Goal: Navigation & Orientation: Find specific page/section

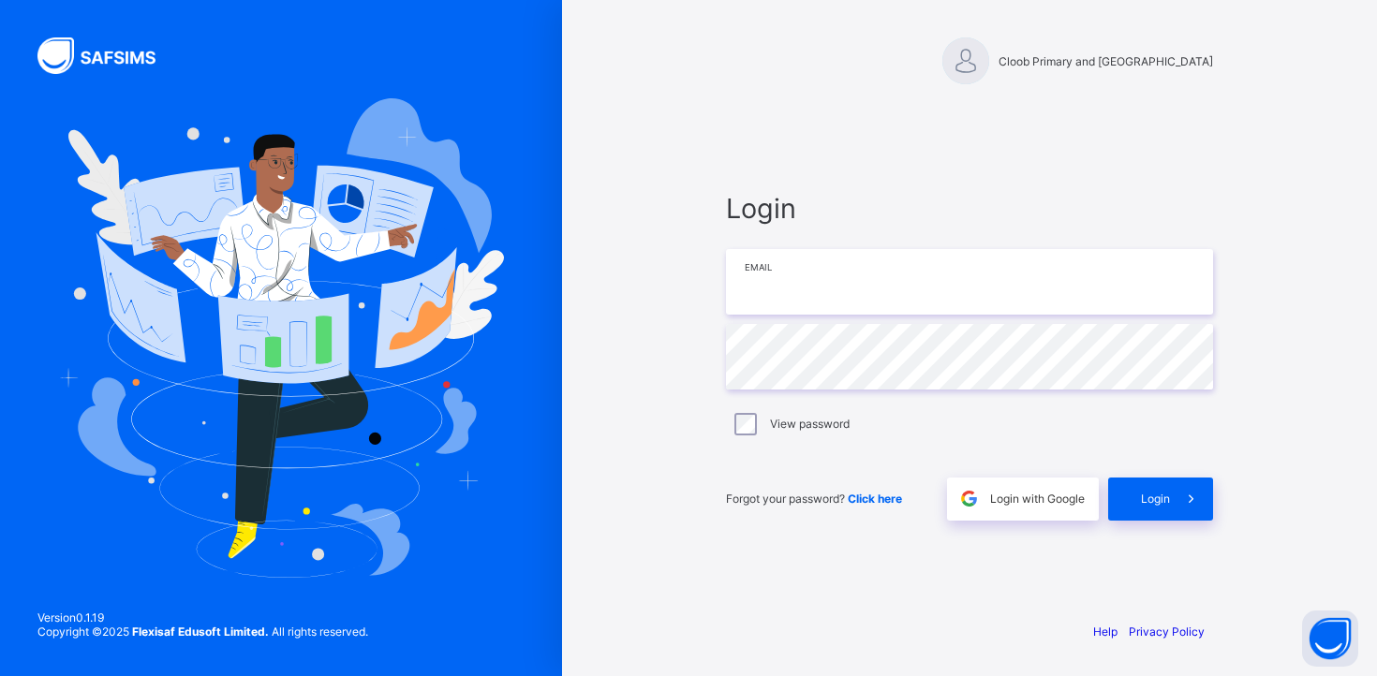
type input "**********"
click at [1172, 508] on span at bounding box center [1191, 499] width 43 height 43
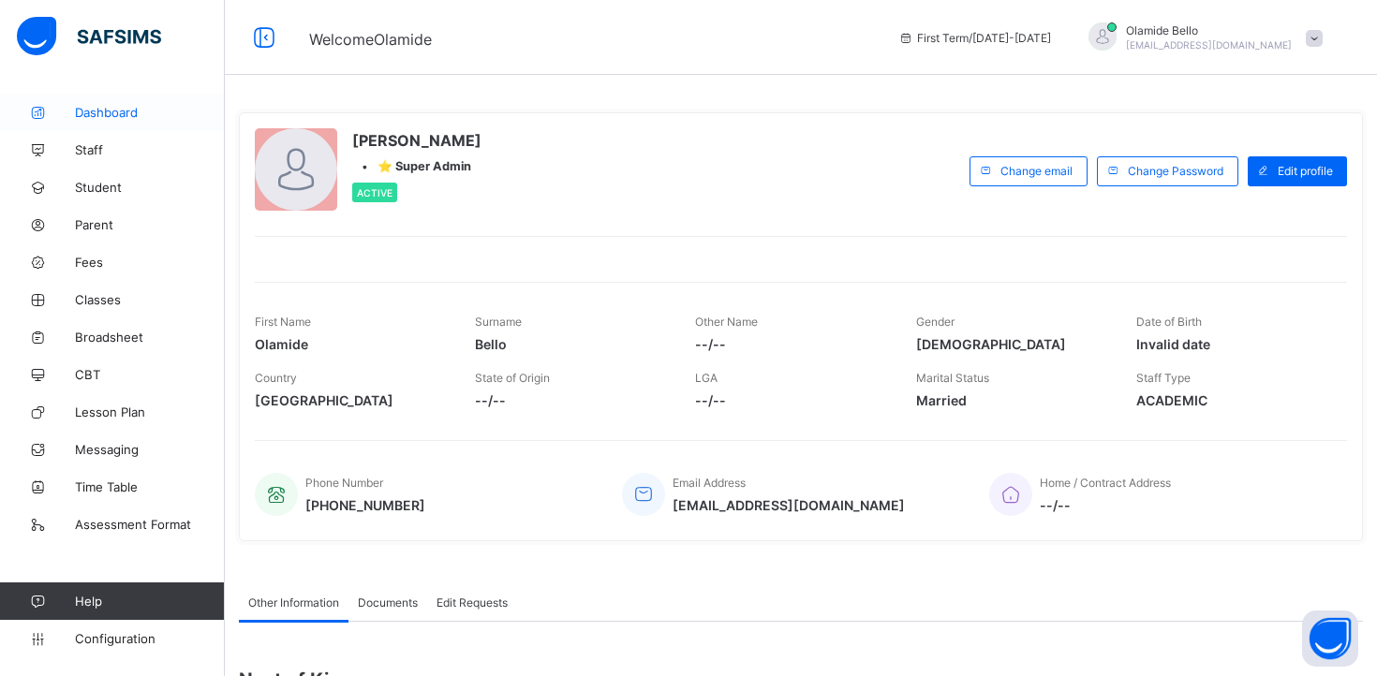
click at [132, 112] on span "Dashboard" at bounding box center [150, 112] width 150 height 15
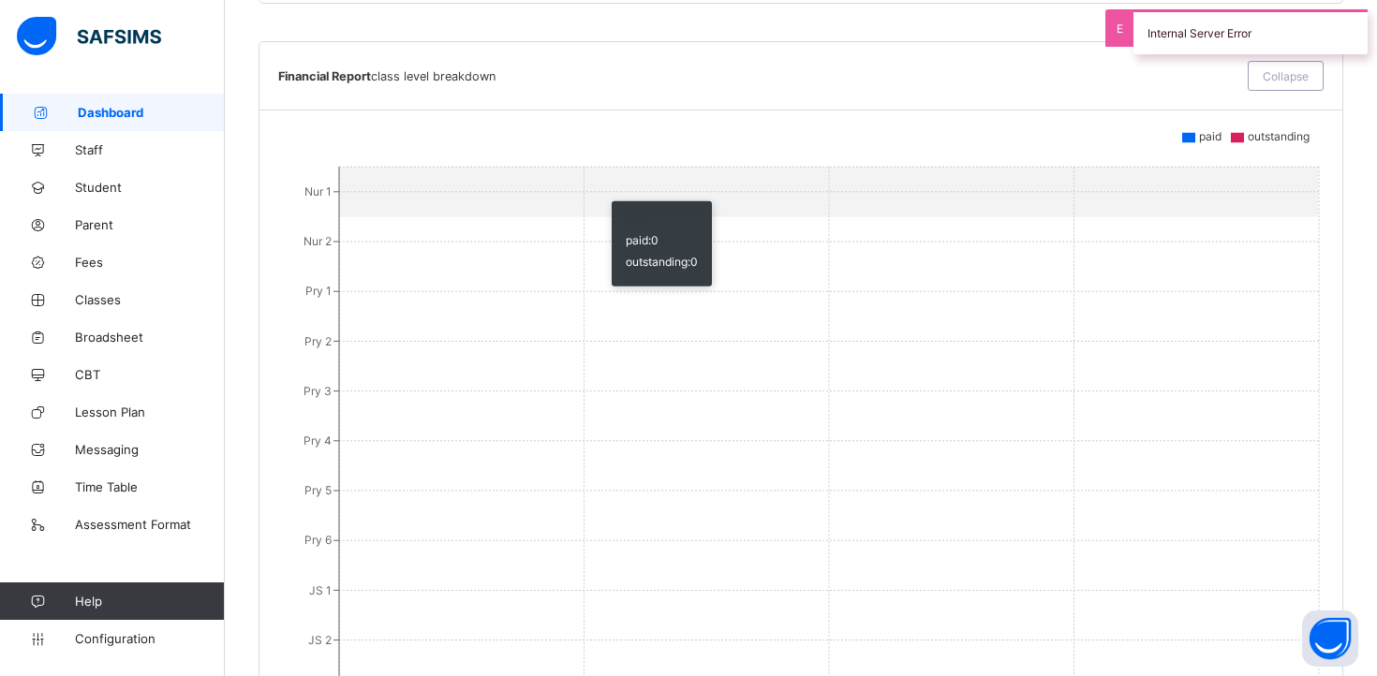
scroll to position [1982, 0]
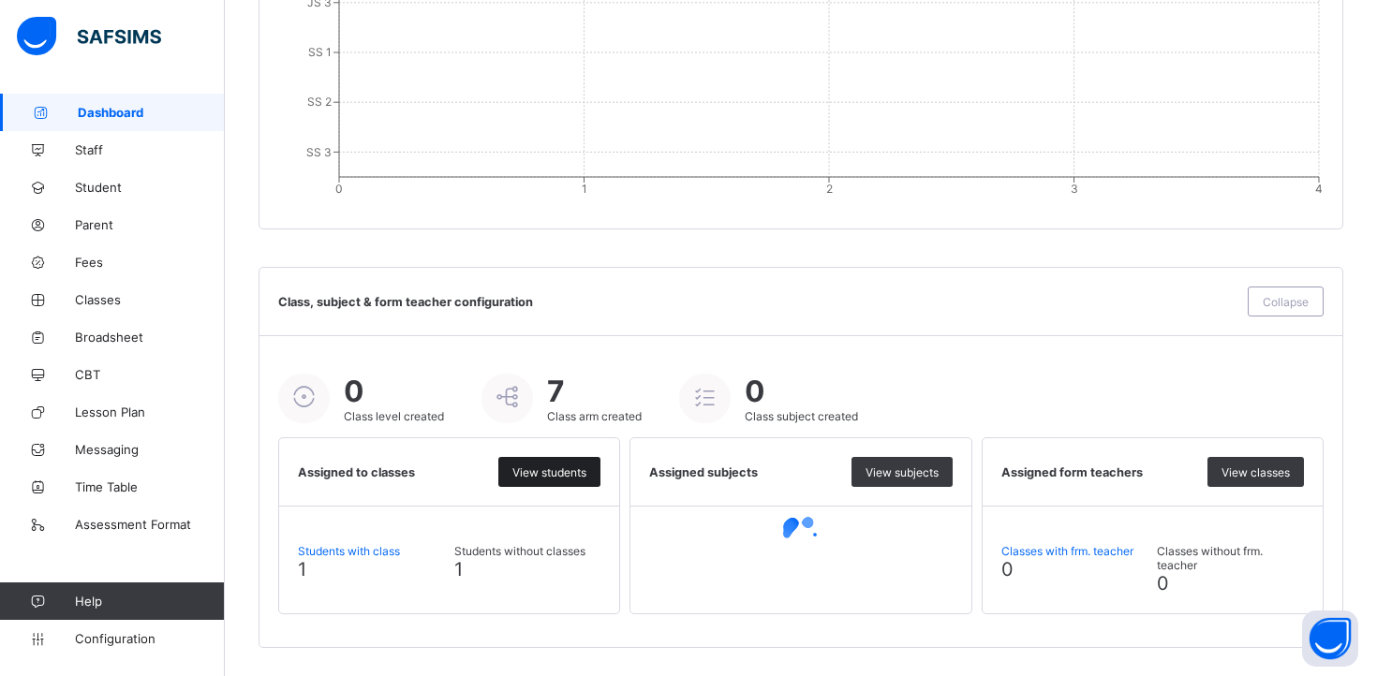
click at [535, 479] on div "View students" at bounding box center [549, 472] width 102 height 30
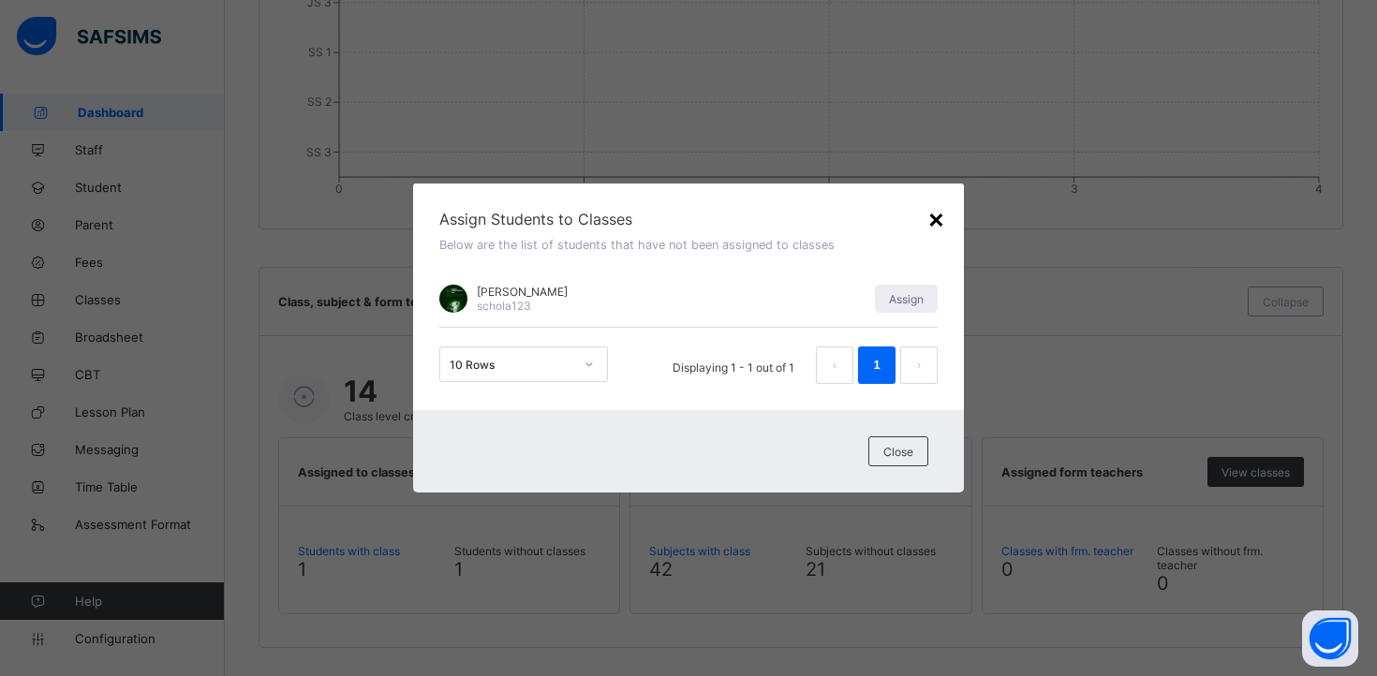
click at [936, 221] on div "×" at bounding box center [936, 218] width 18 height 32
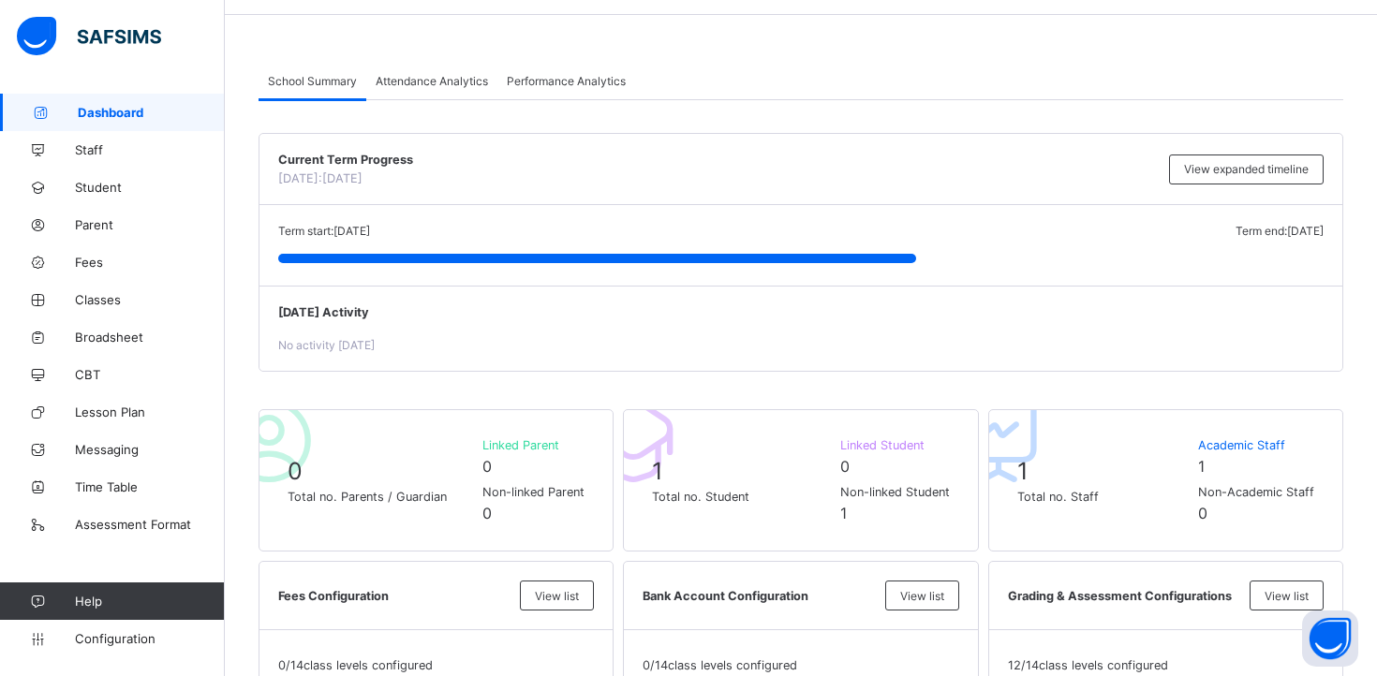
scroll to position [0, 0]
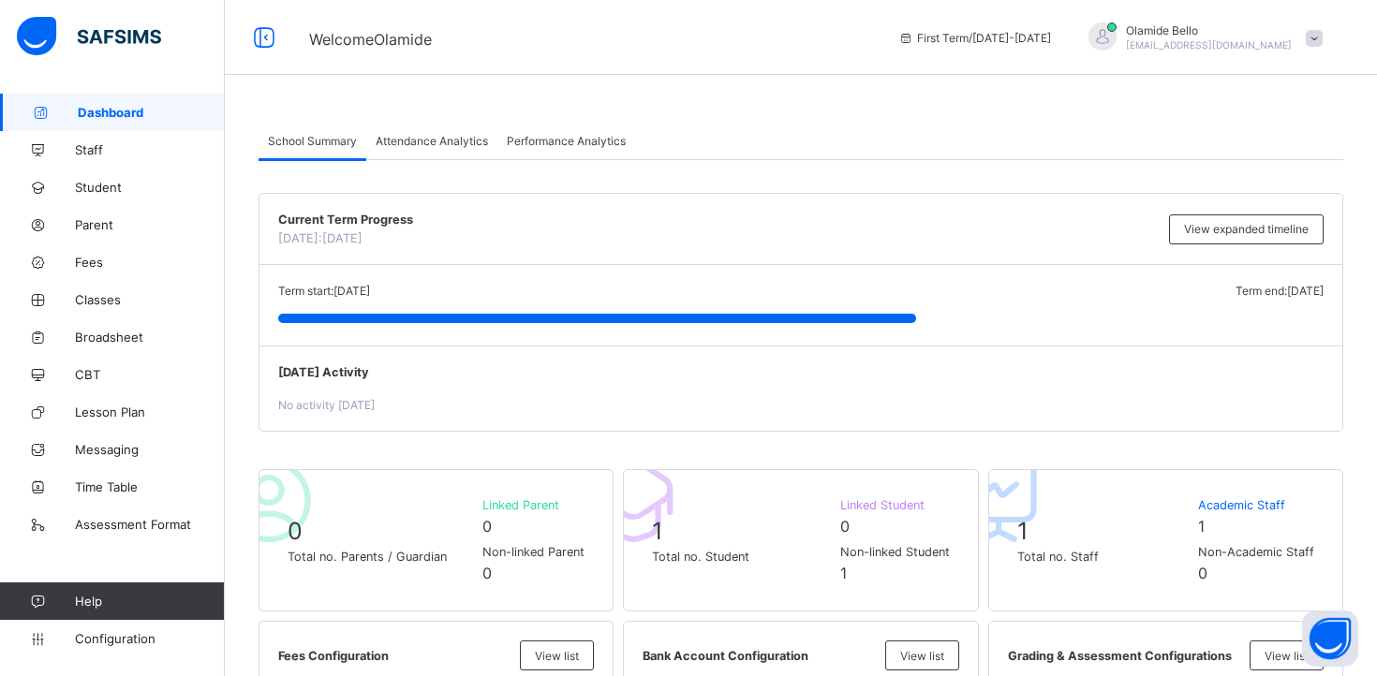
click at [993, 72] on div "First Term / [DATE]-[DATE]" at bounding box center [974, 37] width 171 height 75
click at [1011, 41] on span "First Term / [DATE]-[DATE]" at bounding box center [974, 38] width 153 height 14
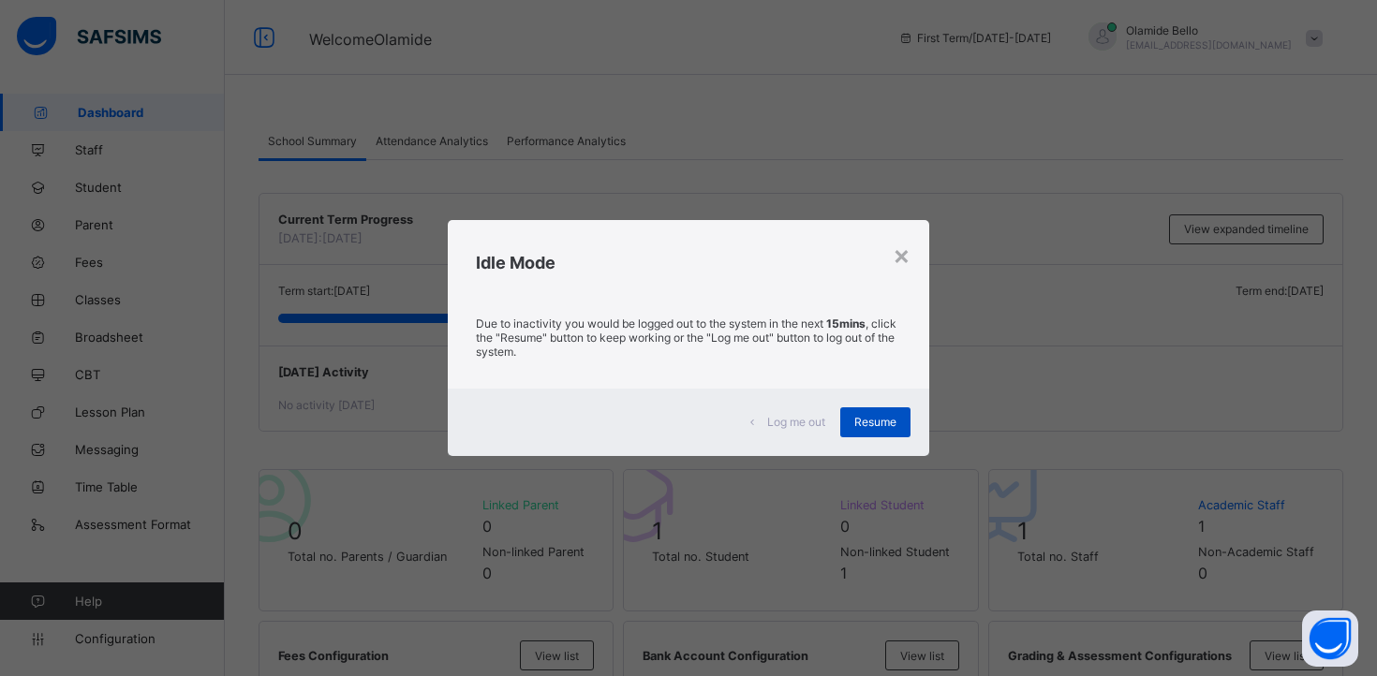
click at [867, 422] on span "Resume" at bounding box center [875, 422] width 42 height 14
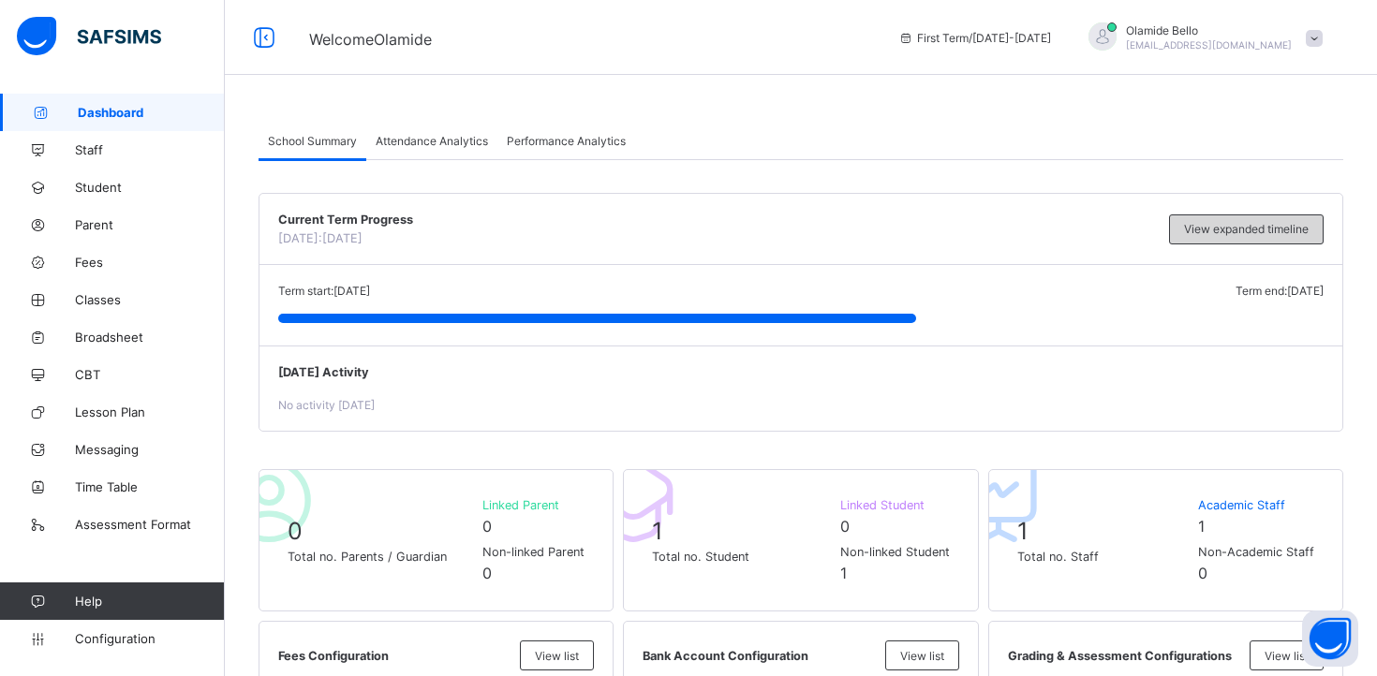
click at [1217, 236] on div "View expanded timeline" at bounding box center [1246, 230] width 155 height 30
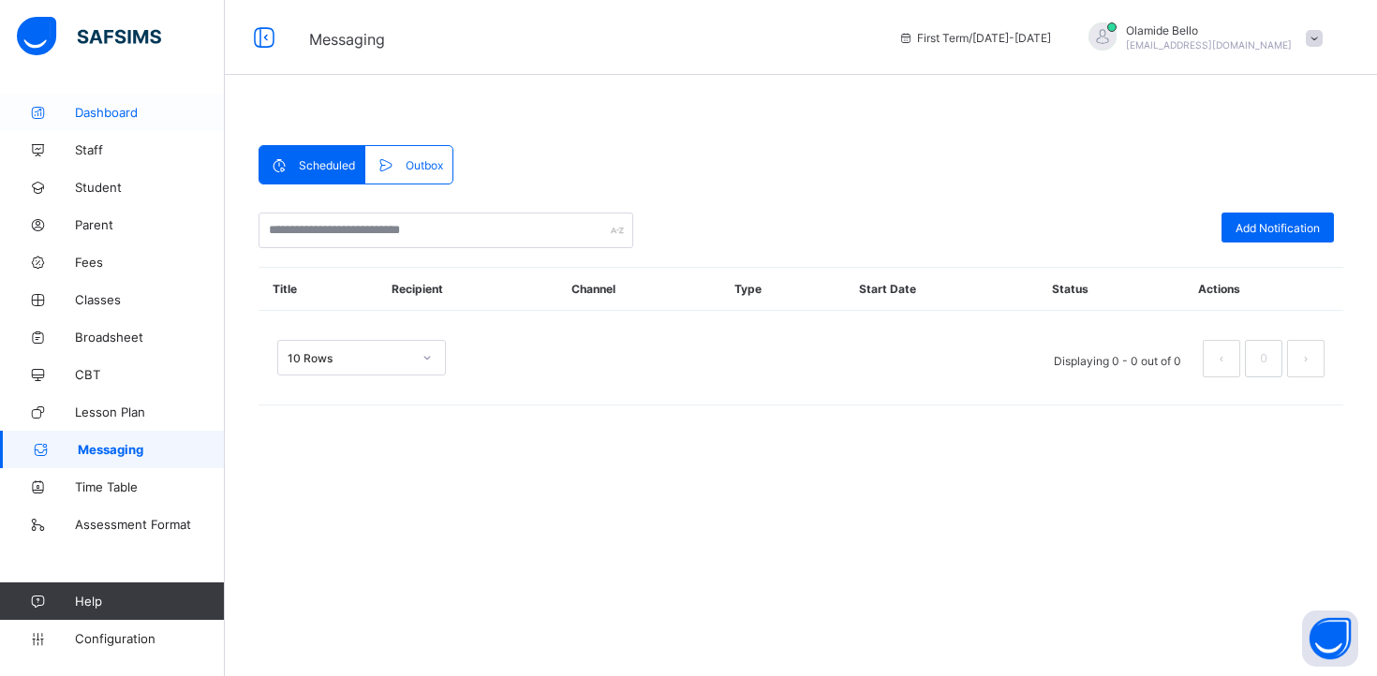
click at [100, 115] on span "Dashboard" at bounding box center [150, 112] width 150 height 15
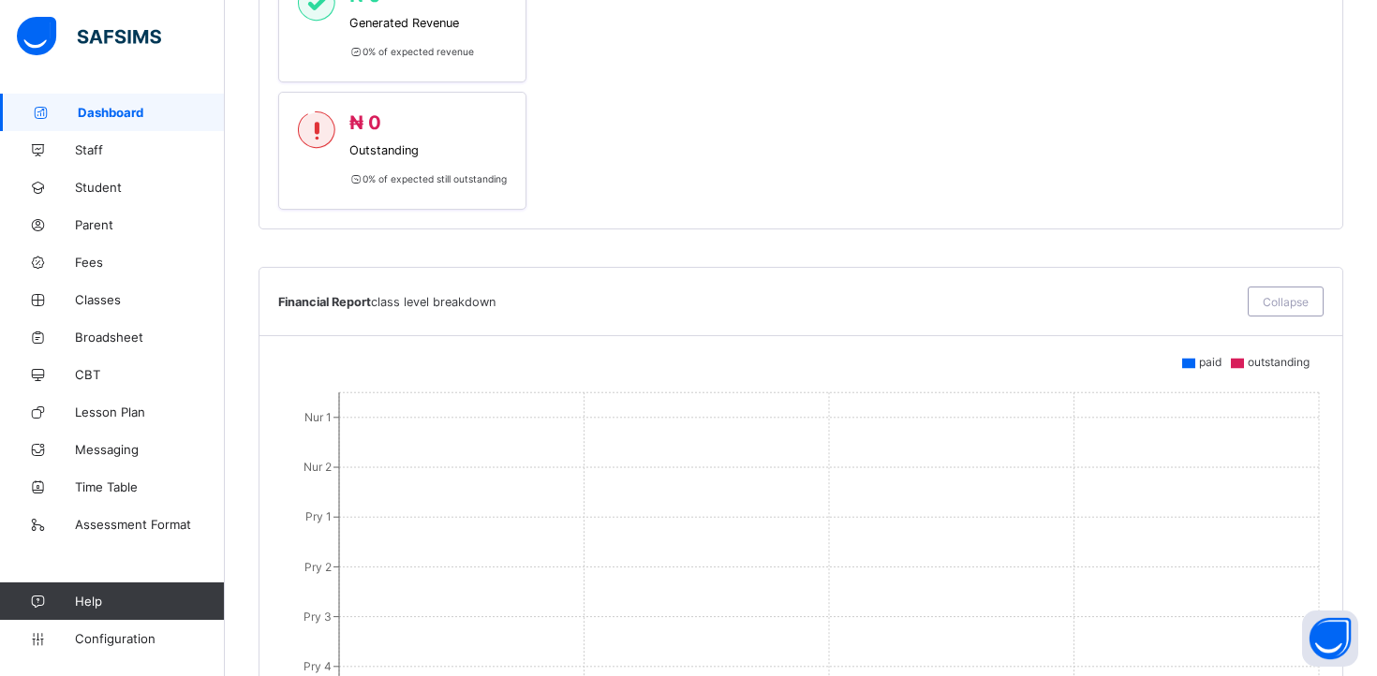
scroll to position [1982, 0]
